Goal: Find specific page/section: Find specific page/section

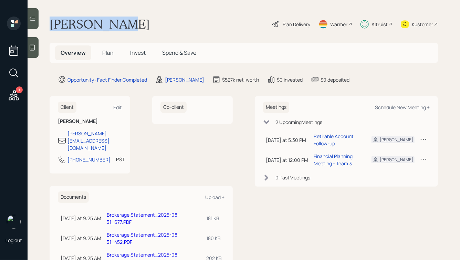
drag, startPoint x: 53, startPoint y: 22, endPoint x: 120, endPoint y: 29, distance: 66.8
click at [119, 29] on h1 "[PERSON_NAME]" at bounding box center [100, 24] width 100 height 15
click at [120, 29] on h1 "[PERSON_NAME]" at bounding box center [100, 24] width 100 height 15
click at [369, 24] on div "Altruist" at bounding box center [377, 24] width 32 height 15
